Goal: Task Accomplishment & Management: Manage account settings

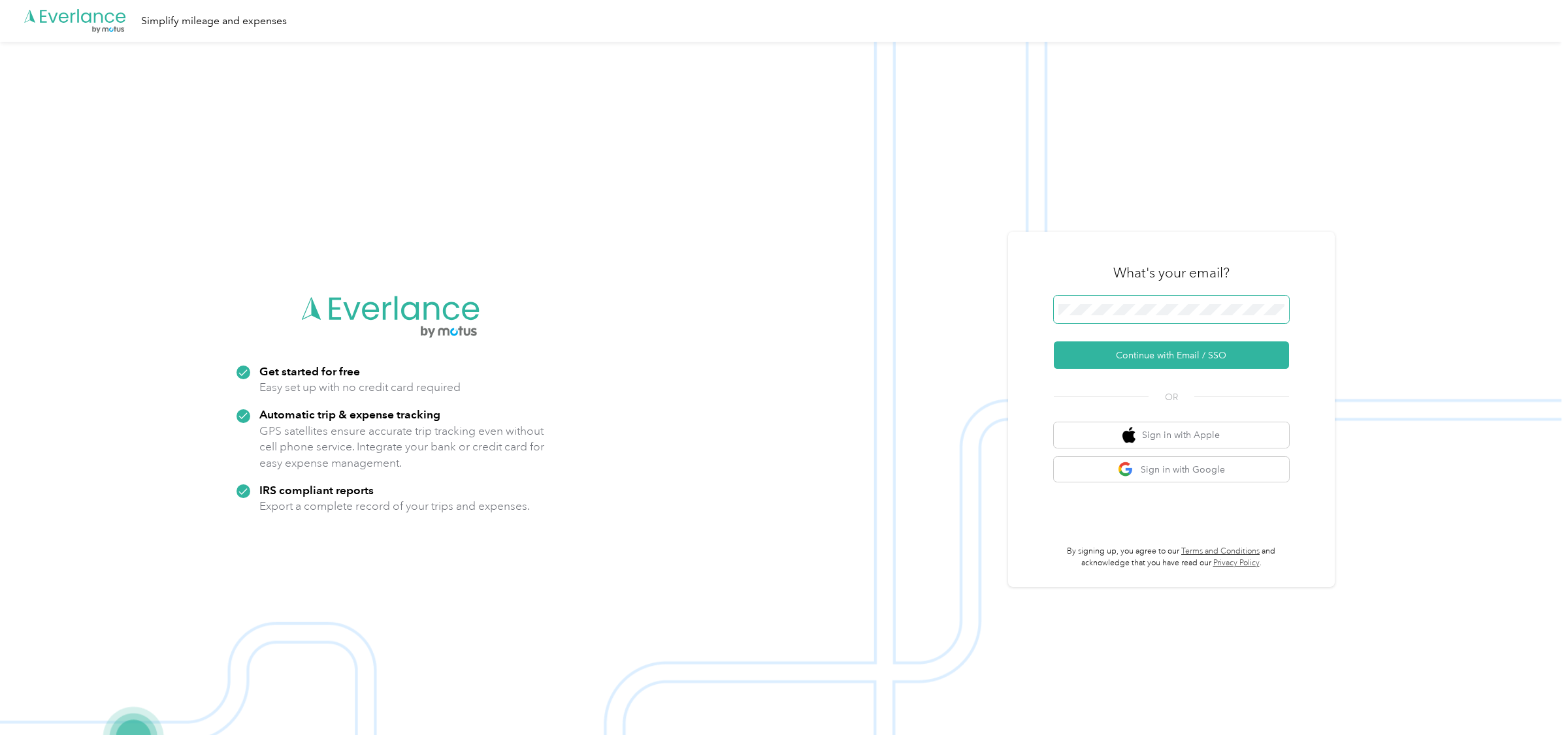
click at [1216, 296] on span at bounding box center [1172, 310] width 235 height 28
click at [1152, 354] on button "Continue with Email / SSO" at bounding box center [1172, 355] width 235 height 28
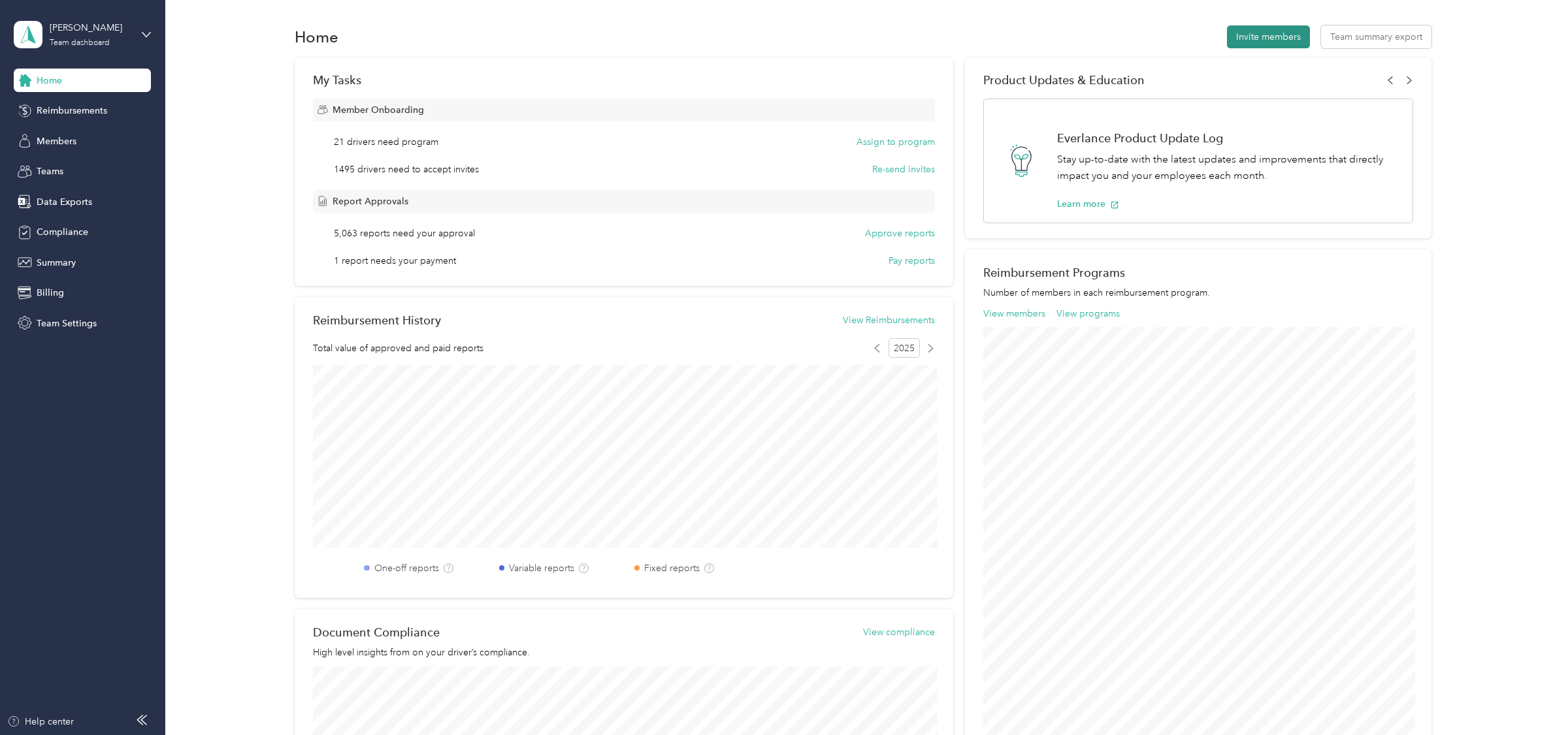
click at [1275, 32] on button "Invite members" at bounding box center [1269, 37] width 83 height 23
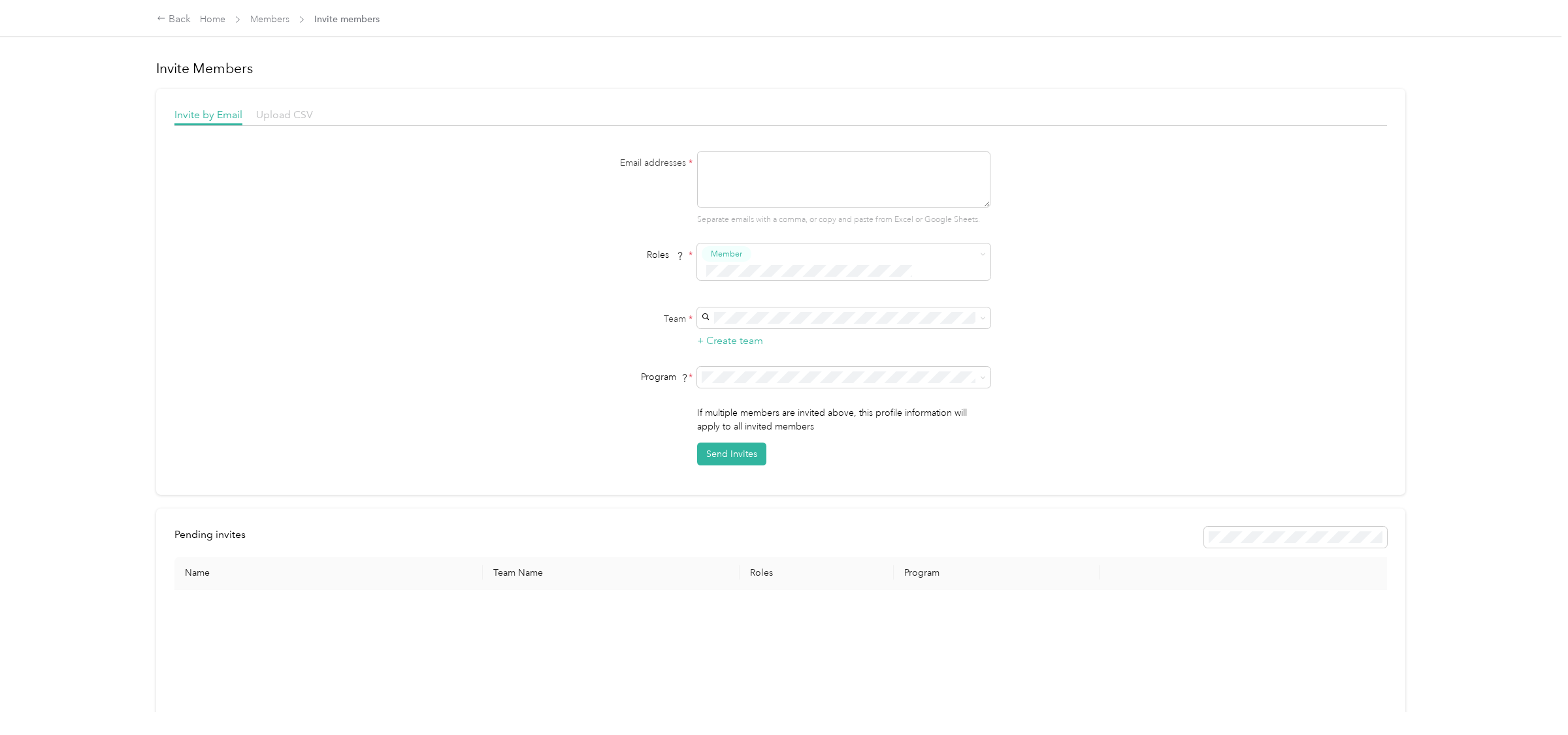
click at [298, 110] on span "Upload CSV" at bounding box center [285, 114] width 57 height 12
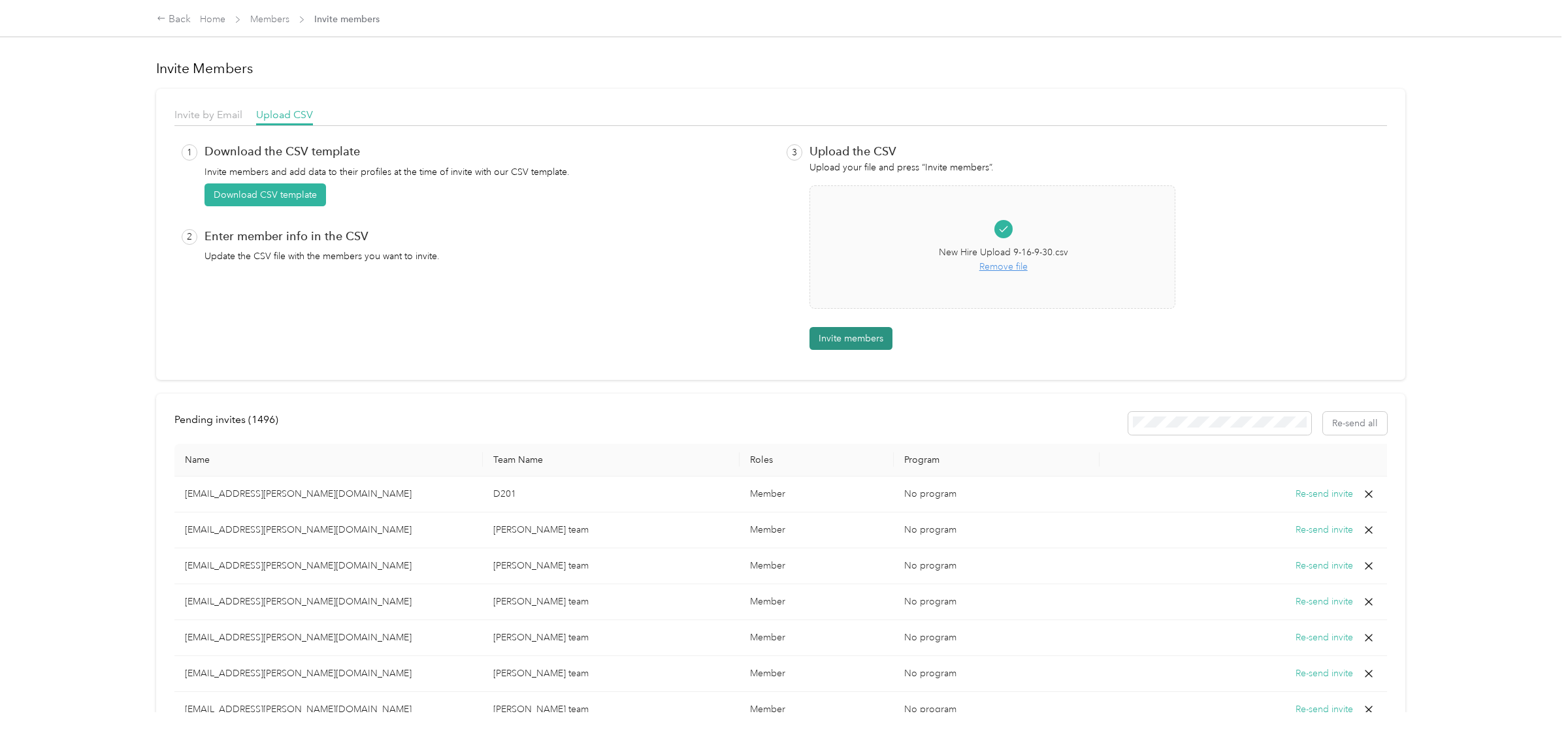
click at [854, 337] on button "Invite members" at bounding box center [851, 338] width 83 height 23
click at [283, 26] on div "Back Home Members Invite members" at bounding box center [268, 19] width 223 height 15
click at [282, 20] on link "Members" at bounding box center [269, 19] width 39 height 11
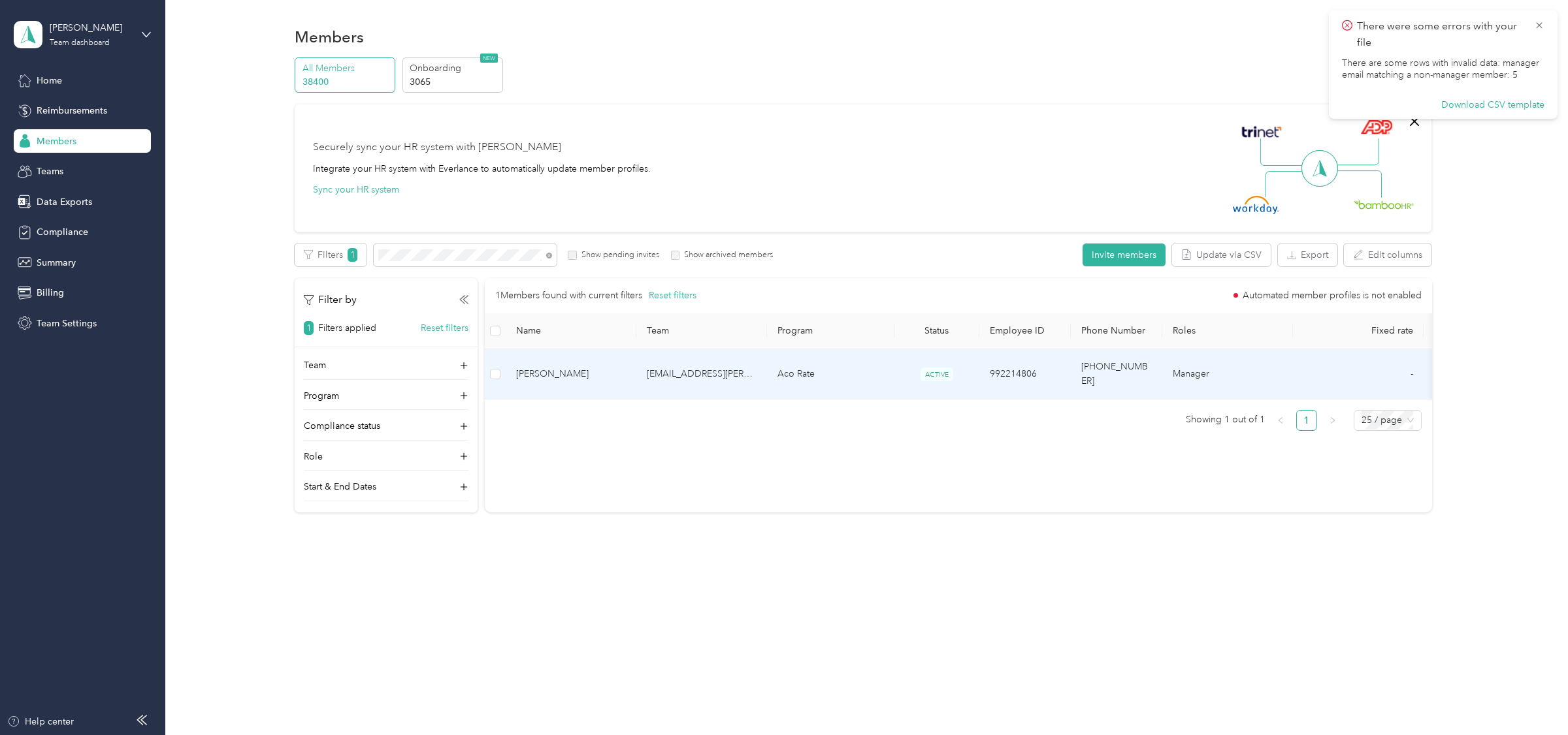
click at [615, 368] on span "[PERSON_NAME]" at bounding box center [571, 374] width 110 height 15
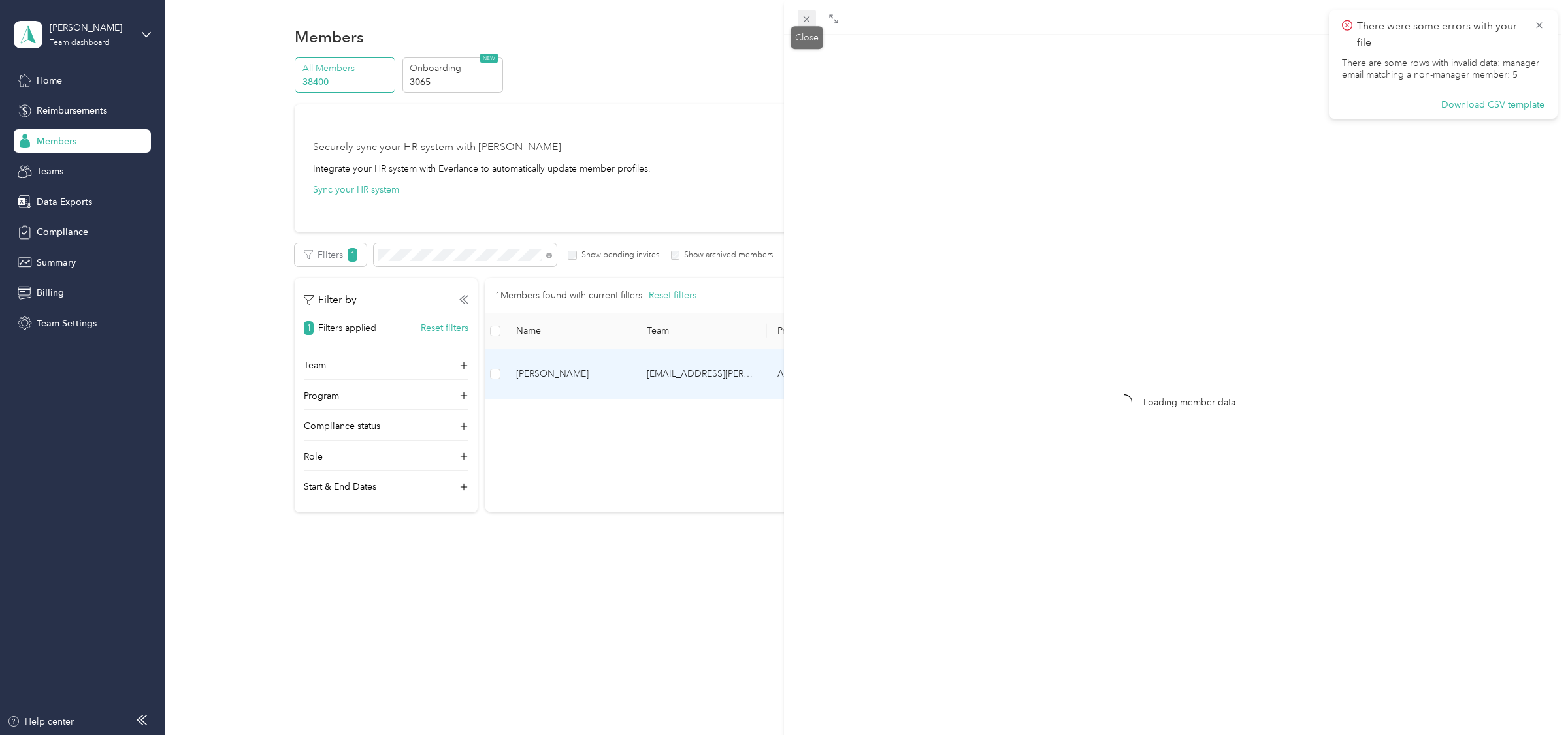
click at [807, 15] on icon at bounding box center [807, 19] width 11 height 11
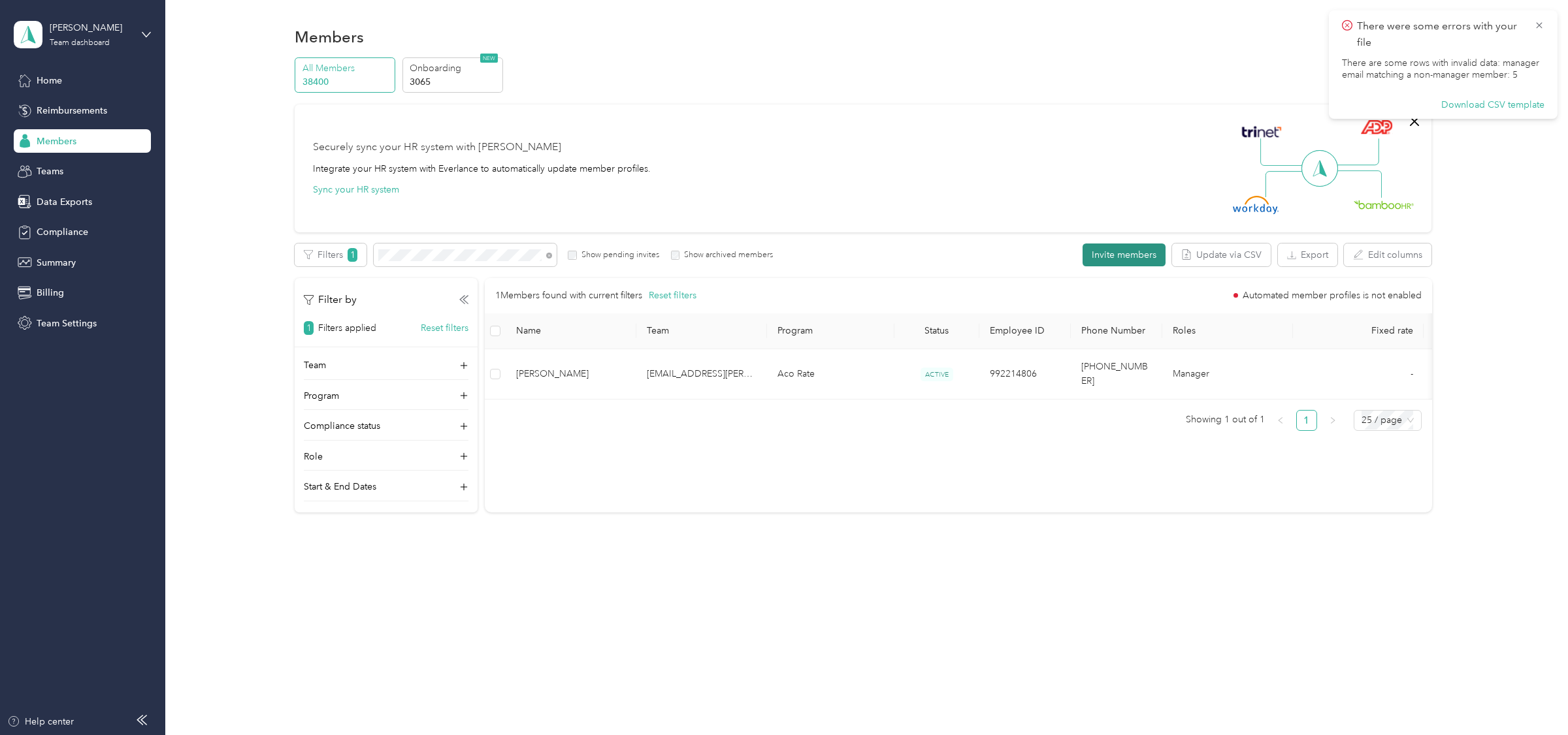
click at [1100, 256] on button "Invite members" at bounding box center [1124, 255] width 83 height 23
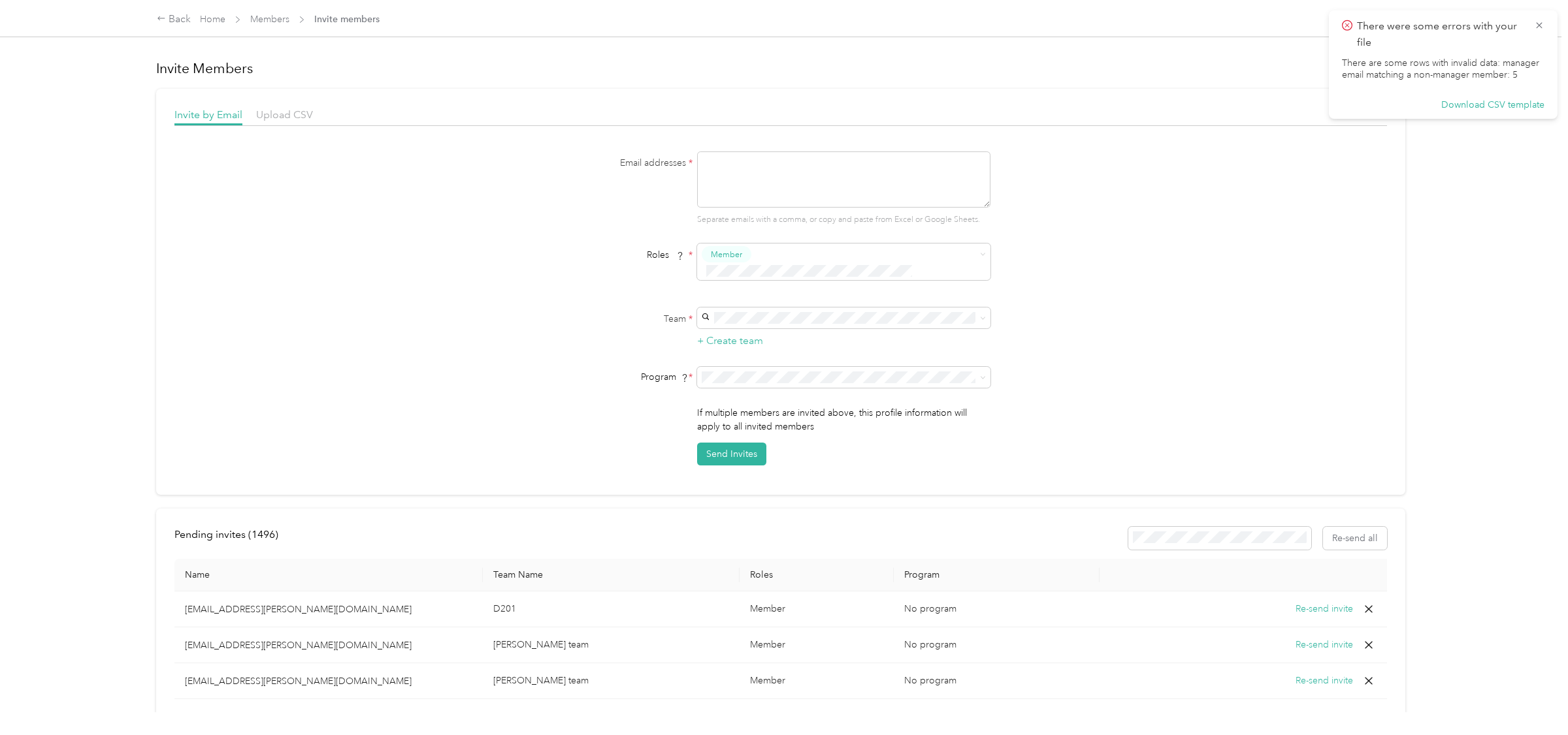
click at [283, 107] on div "Upload CSV" at bounding box center [285, 115] width 57 height 16
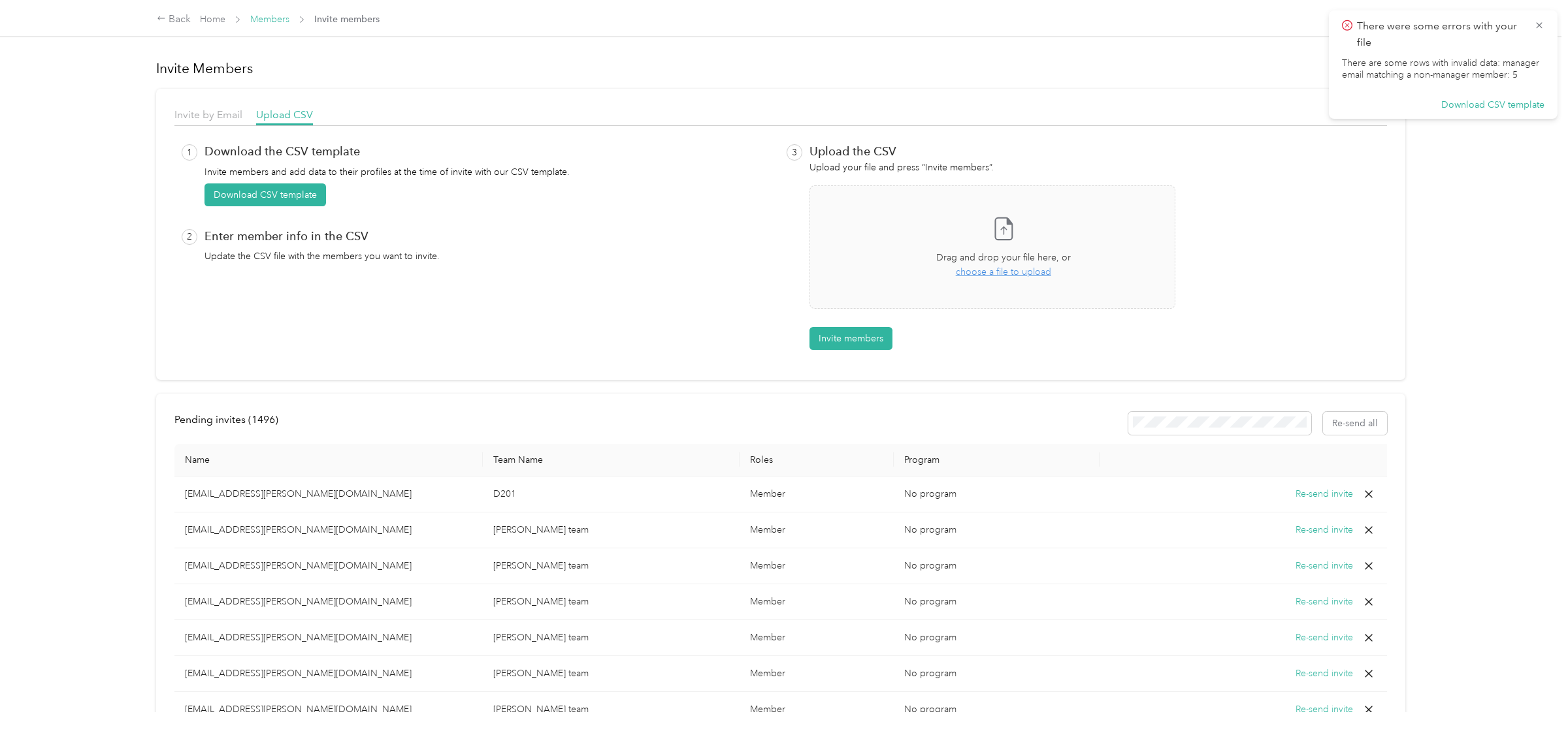
click at [282, 22] on link "Members" at bounding box center [269, 19] width 39 height 11
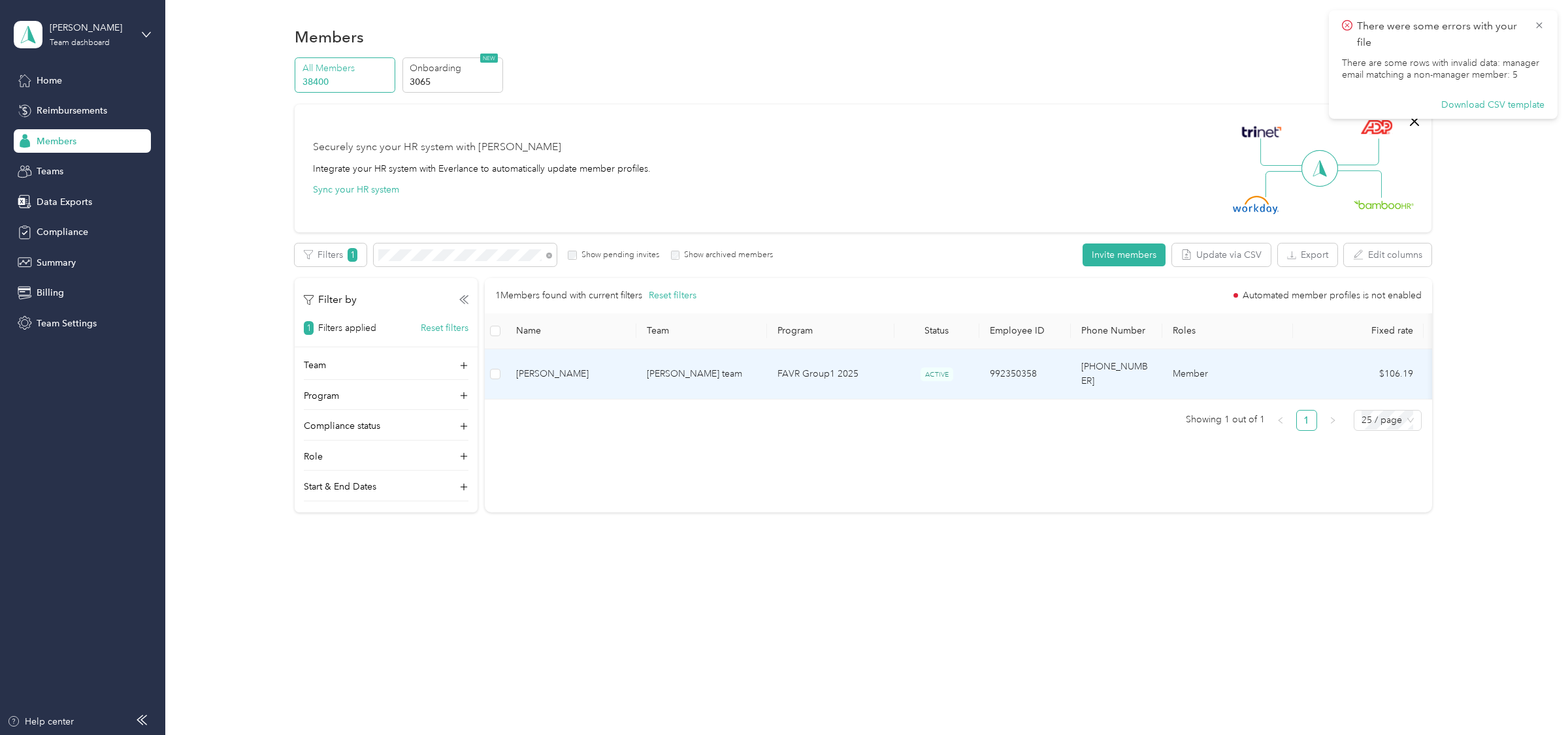
click at [698, 372] on td "[PERSON_NAME] team" at bounding box center [701, 375] width 131 height 50
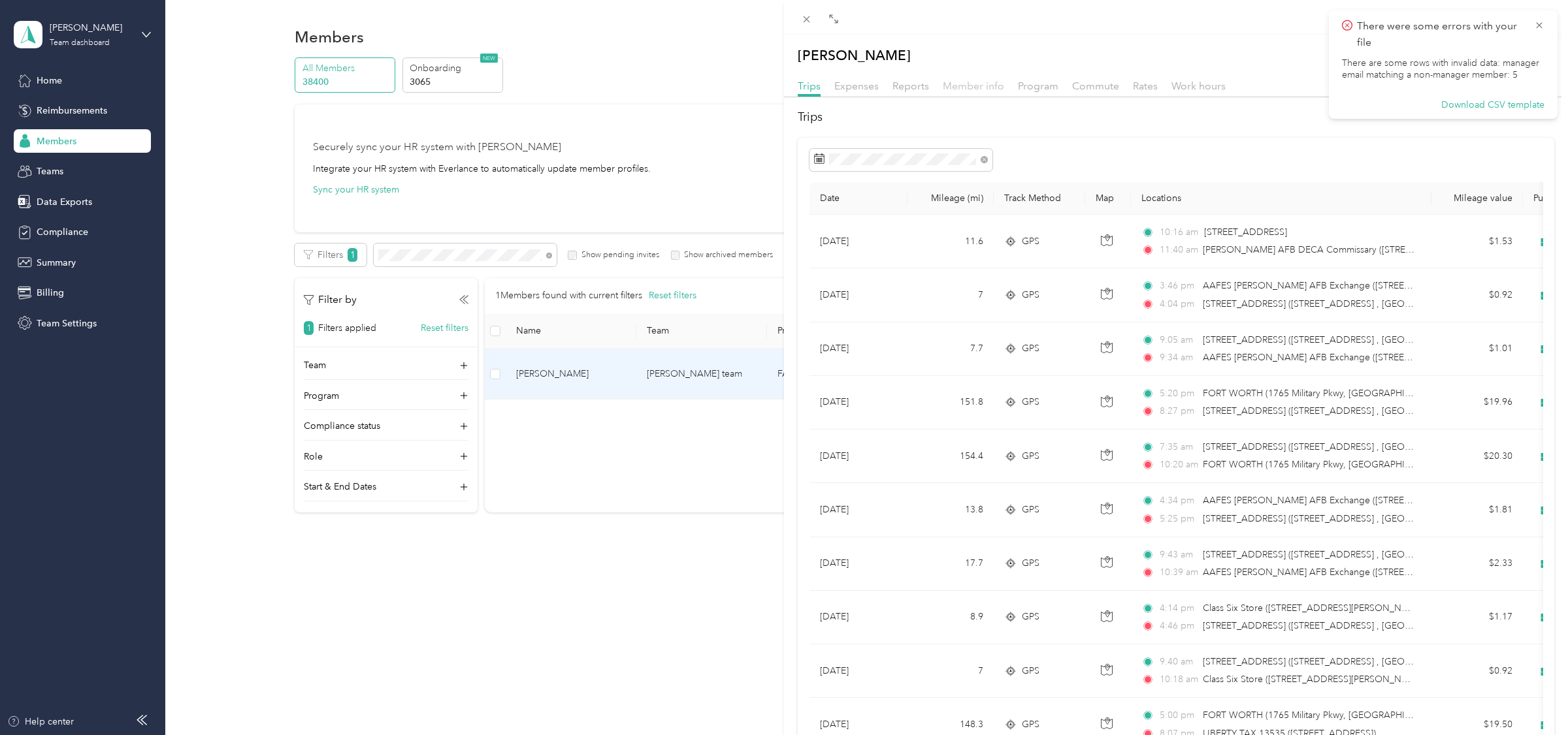
click at [984, 87] on span "Member info" at bounding box center [974, 85] width 62 height 12
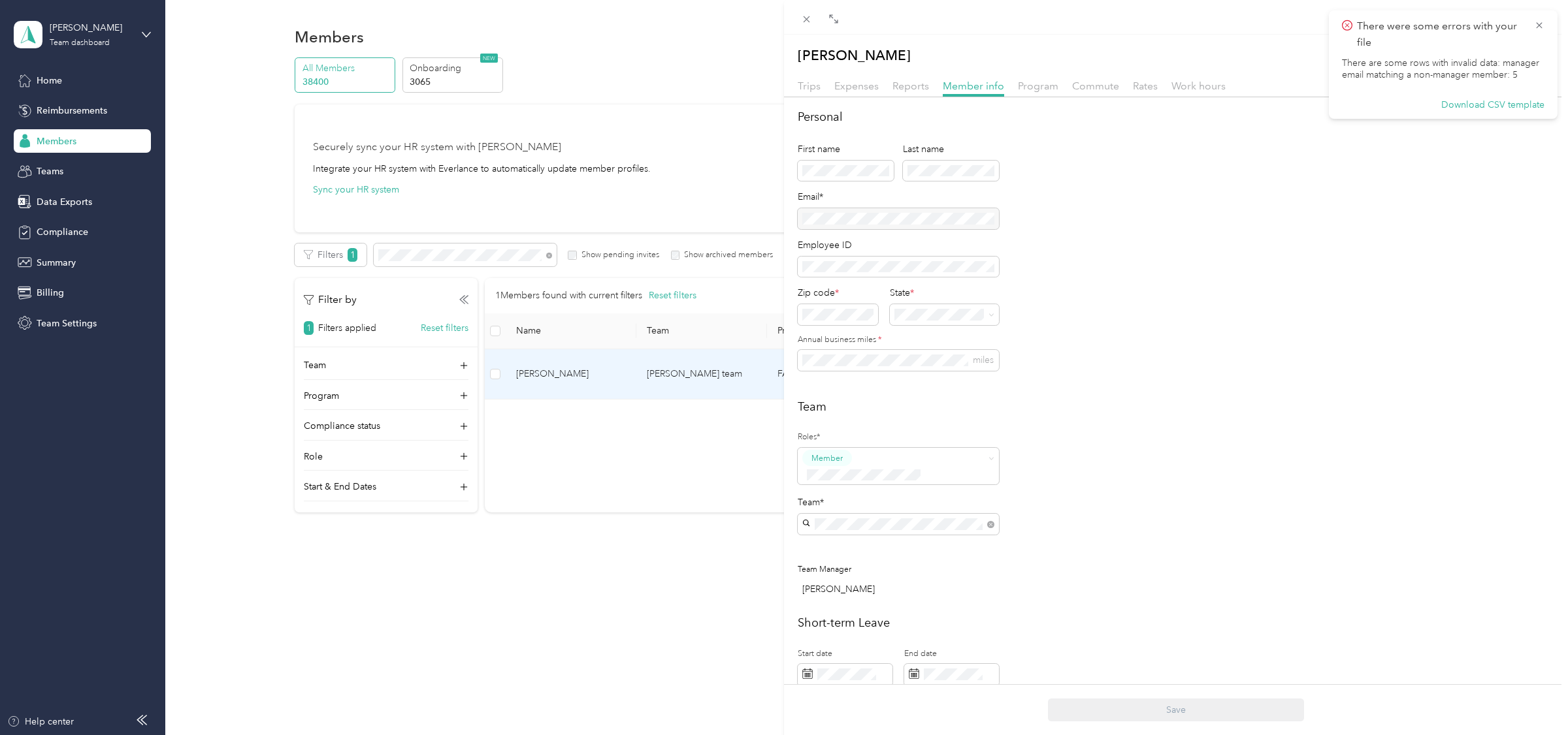
click at [877, 551] on div "Manager" at bounding box center [898, 558] width 183 height 16
click at [1201, 706] on button "Save" at bounding box center [1176, 710] width 256 height 23
click at [801, 19] on icon at bounding box center [807, 19] width 11 height 11
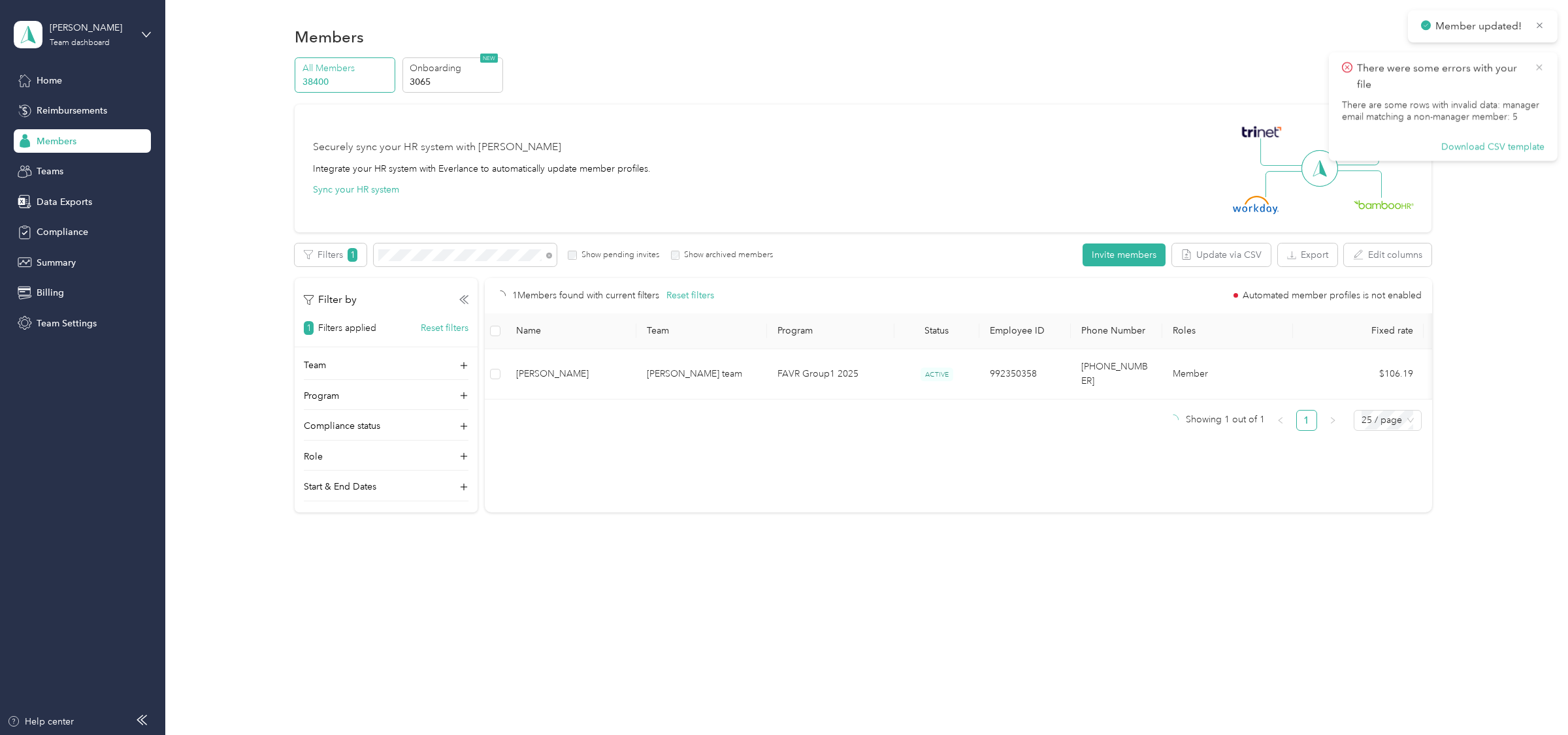
click at [1539, 66] on icon at bounding box center [1539, 67] width 11 height 11
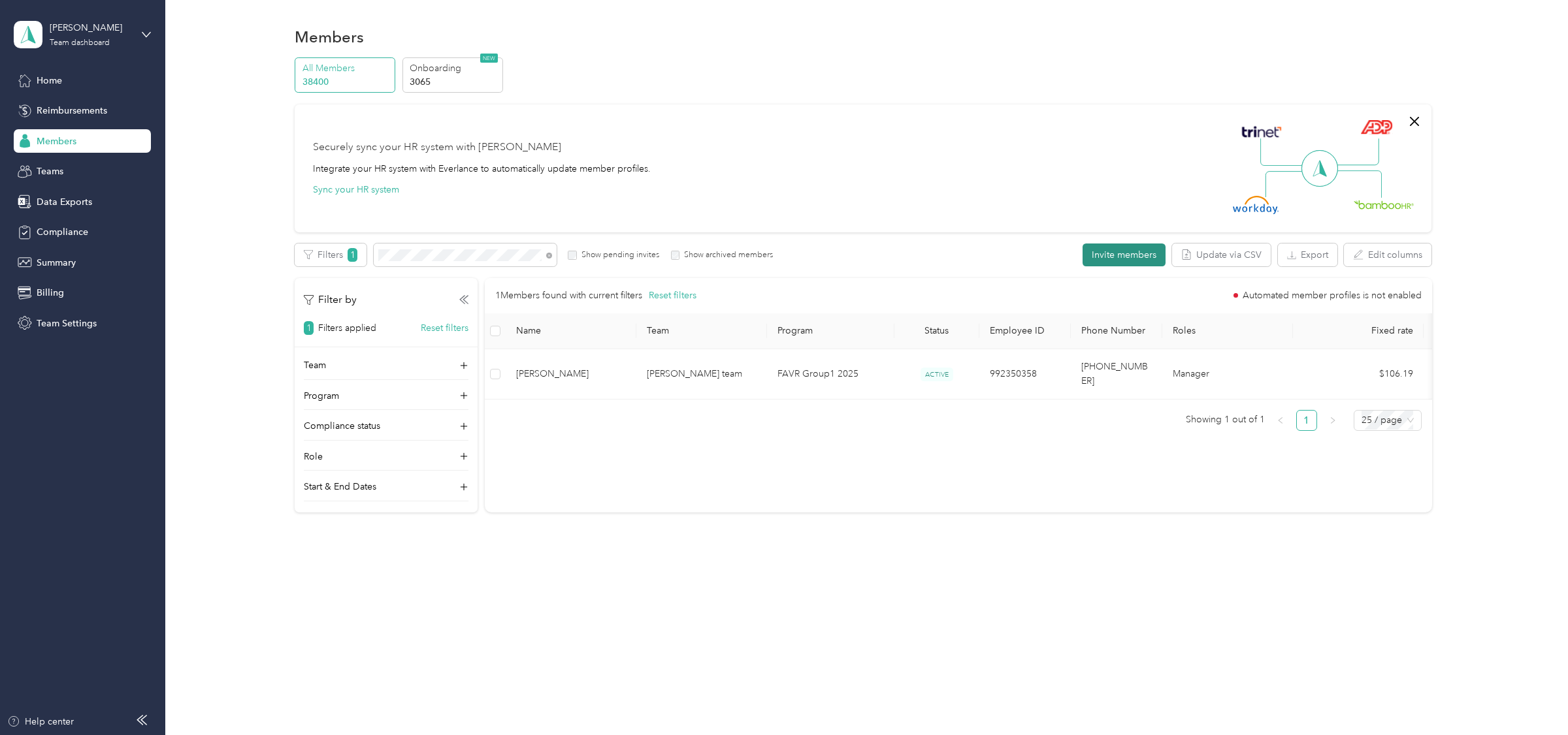
click at [1155, 252] on button "Invite members" at bounding box center [1124, 255] width 83 height 23
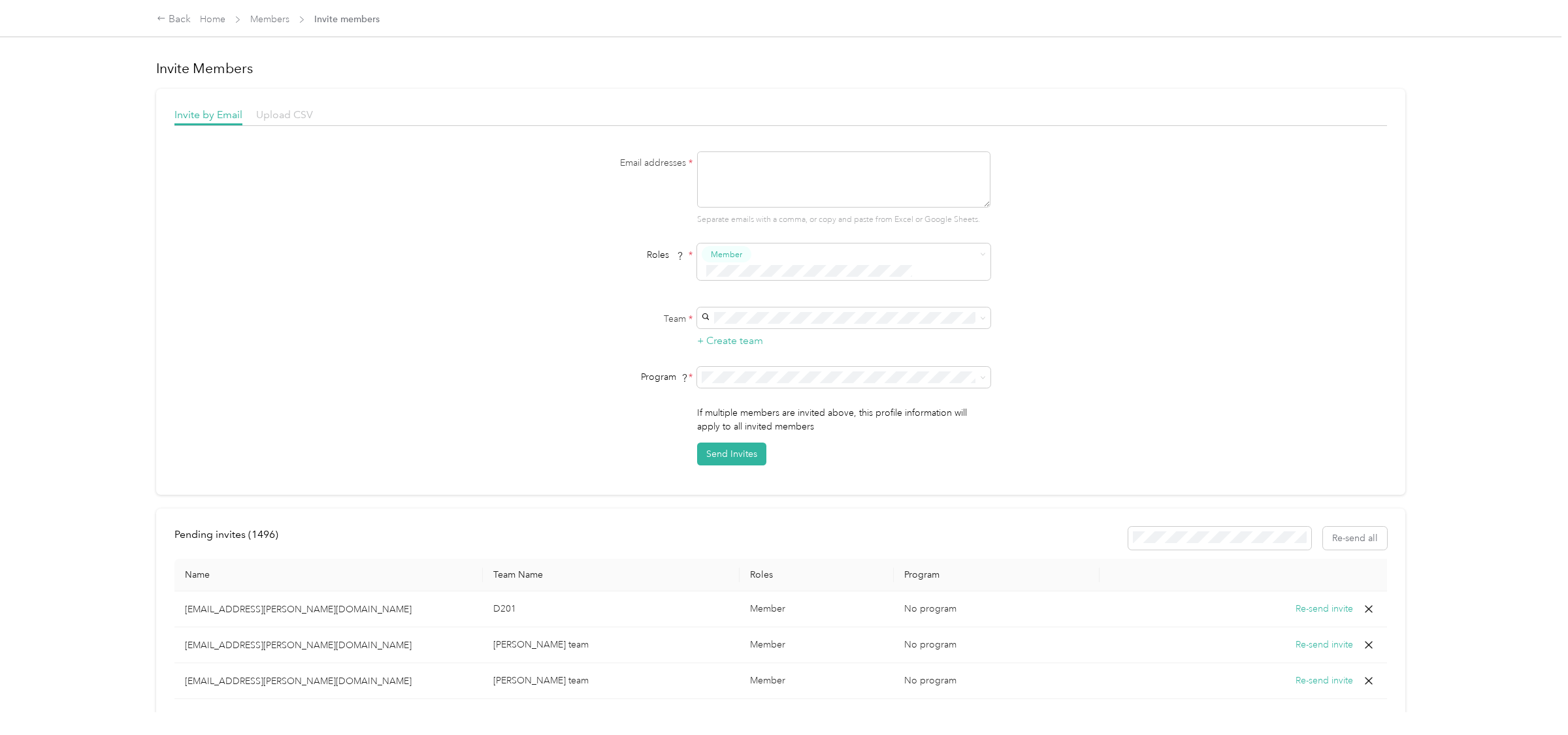
click at [283, 119] on span "Upload CSV" at bounding box center [285, 114] width 57 height 12
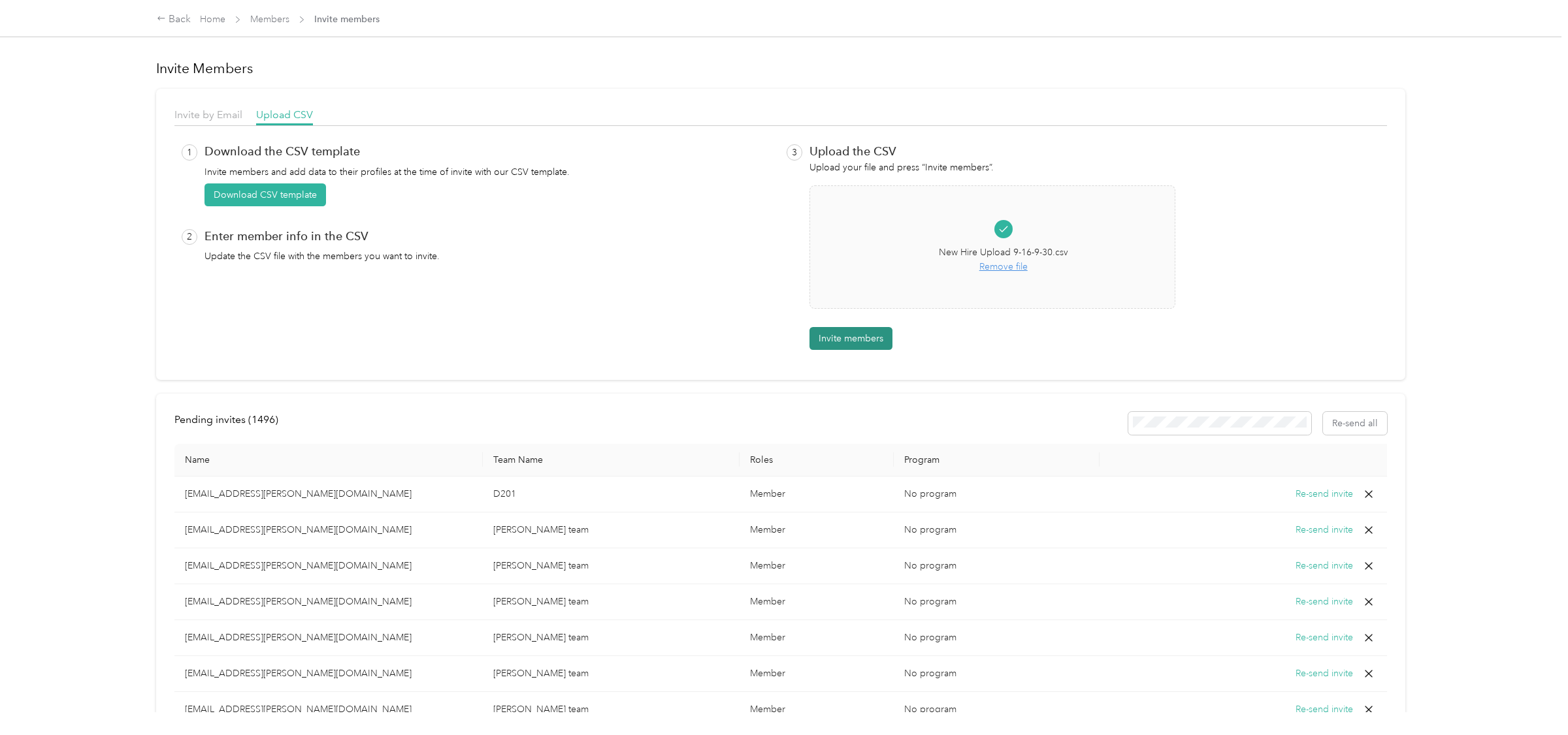
click at [842, 340] on button "Invite members" at bounding box center [851, 338] width 83 height 23
click at [215, 19] on link "Home" at bounding box center [212, 19] width 25 height 11
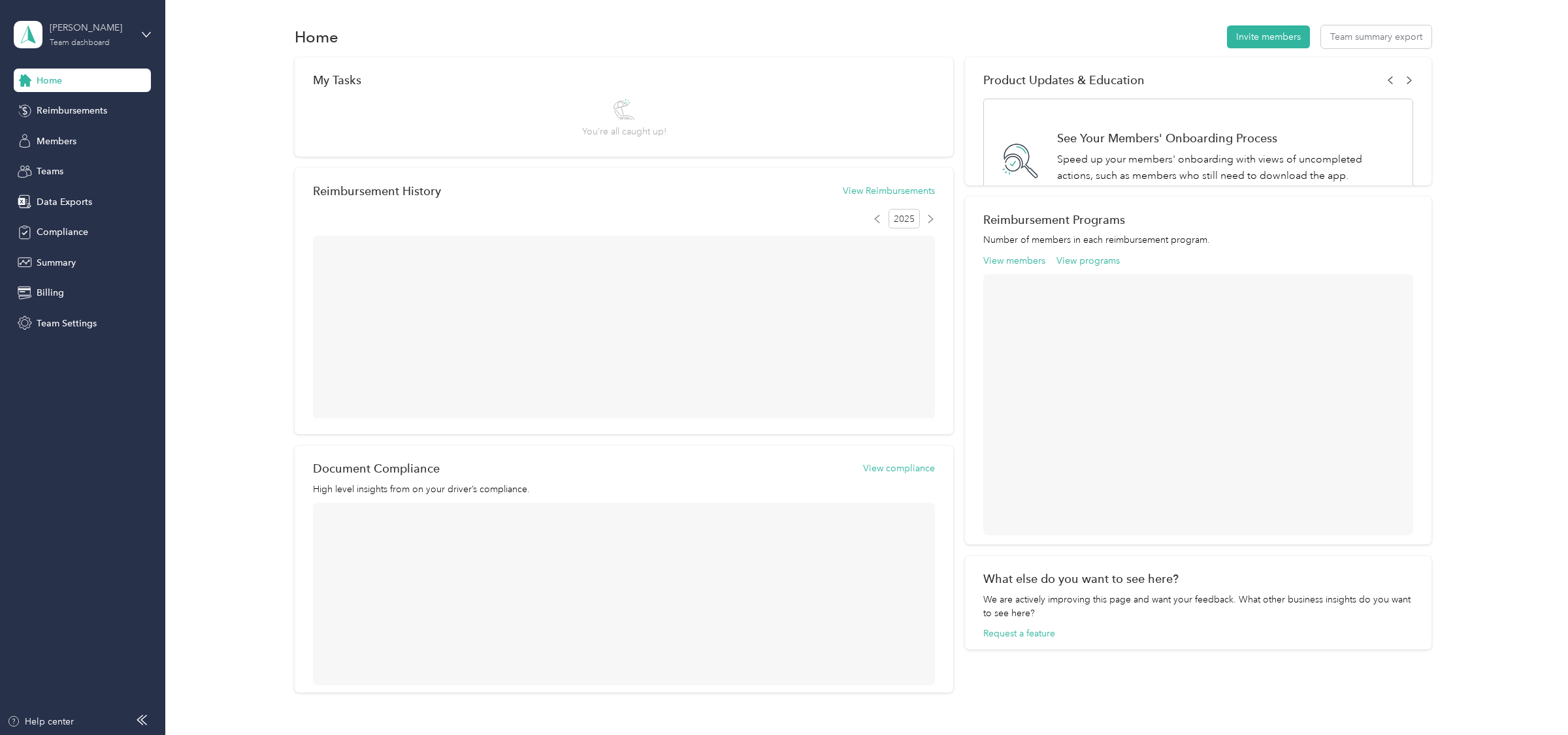
click at [118, 24] on div "[PERSON_NAME]" at bounding box center [90, 28] width 82 height 14
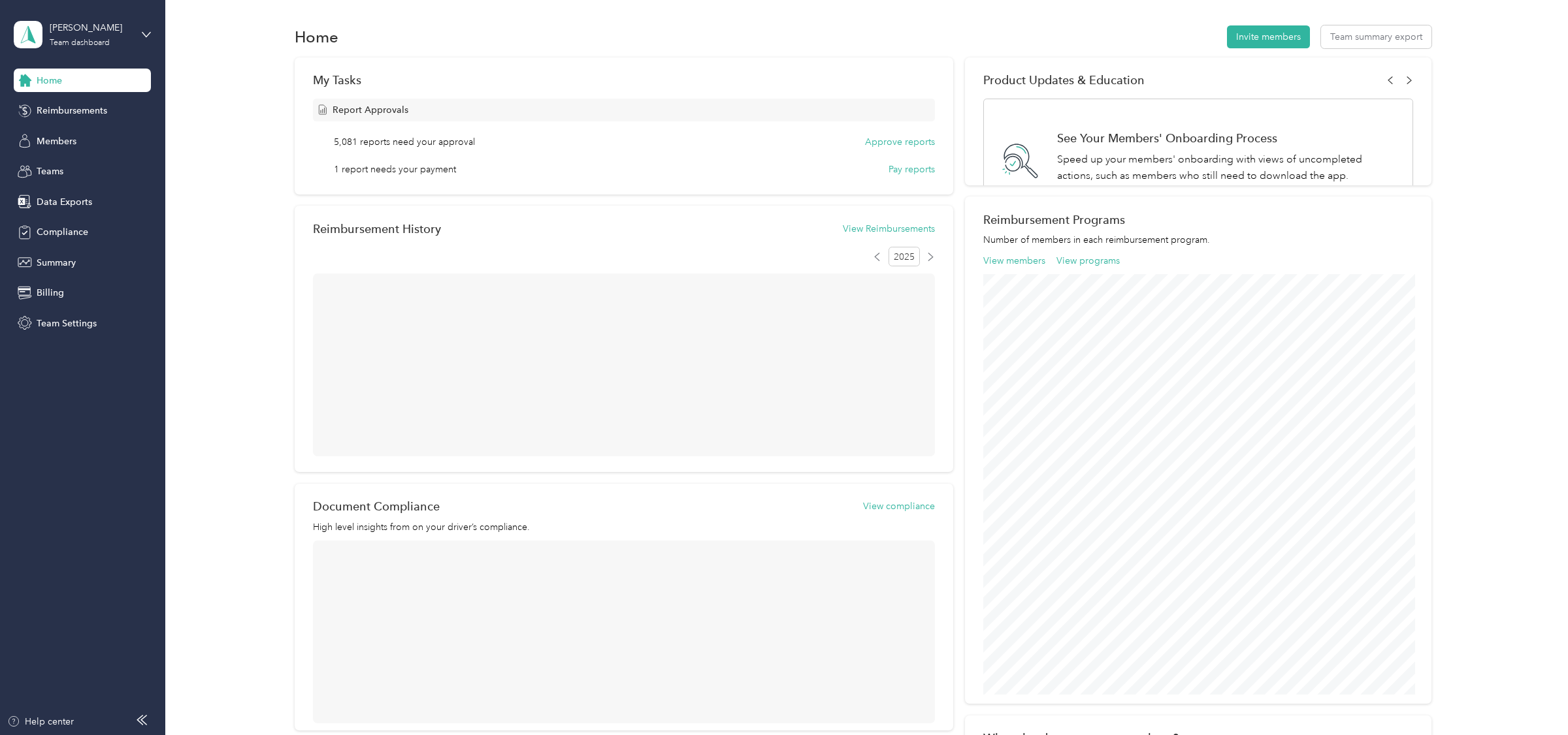
click at [77, 157] on div "Log out" at bounding box center [187, 166] width 330 height 23
